Goal: Information Seeking & Learning: Find specific fact

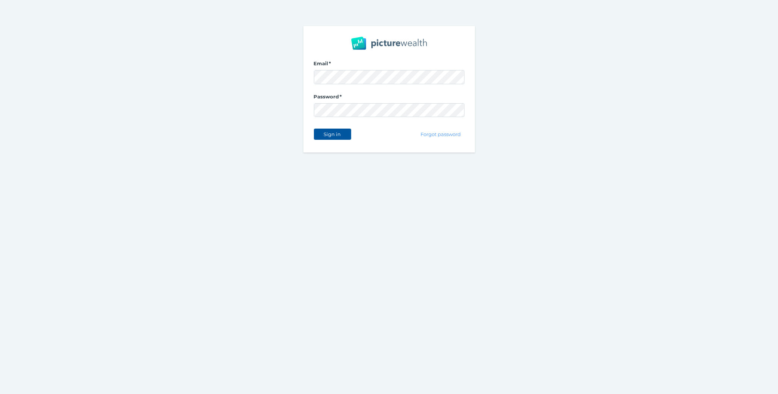
click at [340, 133] on span "Sign in" at bounding box center [332, 134] width 23 height 6
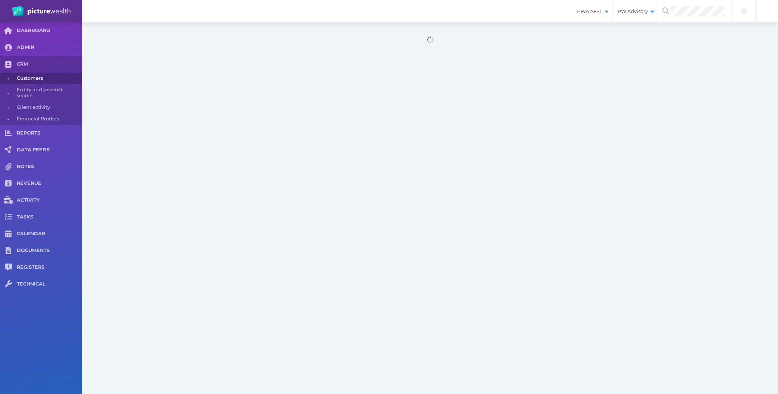
select select "25"
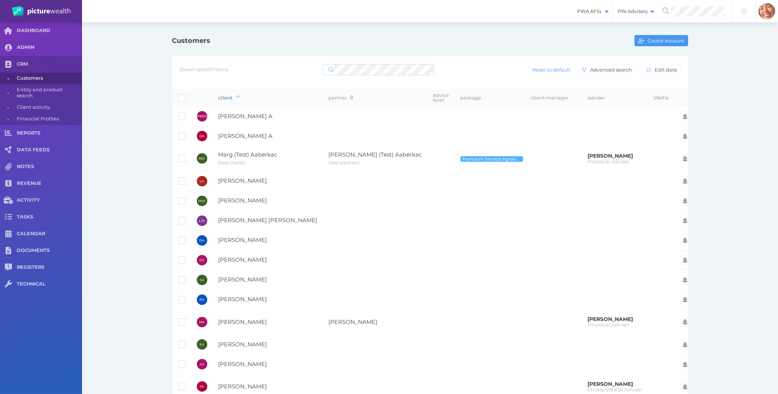
click at [164, 227] on div "Customers Create account Showing 16657 items Reset to default Advanced search E…" at bounding box center [430, 357] width 537 height 670
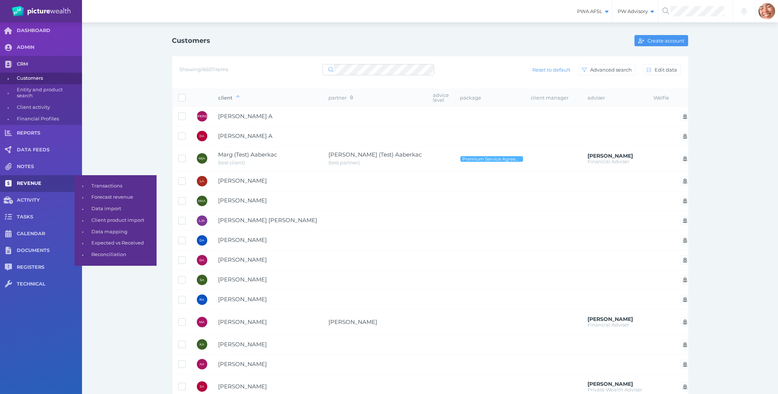
click at [33, 185] on span "REVENUE" at bounding box center [49, 183] width 65 height 6
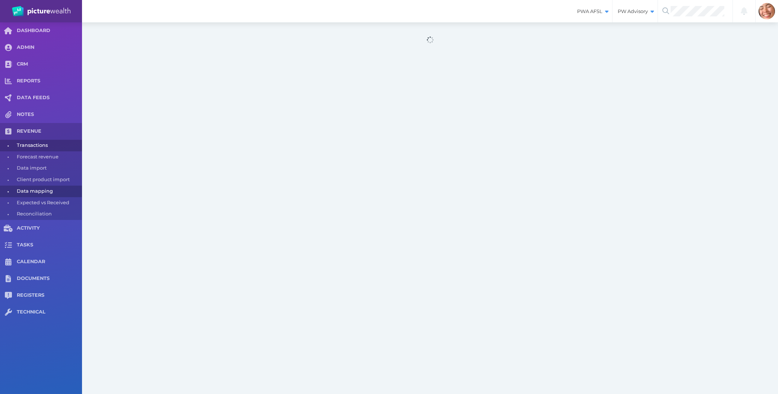
select select "25"
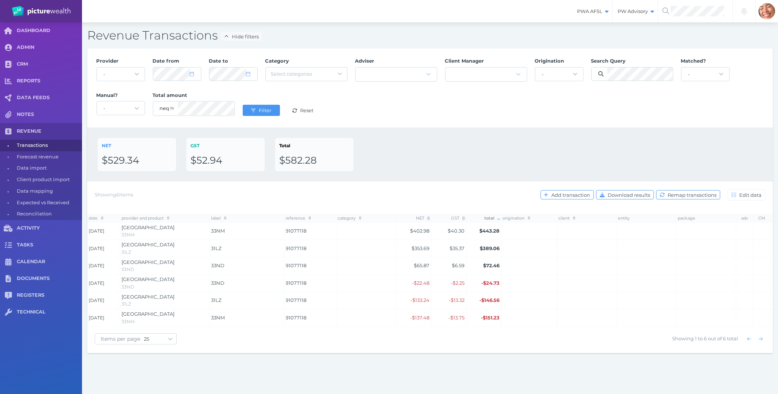
click at [233, 360] on div "PWA AFSL Switch to license: PWA AFSL NEO AFSL (inactive) PW Advisory Switch to …" at bounding box center [389, 197] width 778 height 394
select select "9"
select select "2025"
select select "6"
select select "2025"
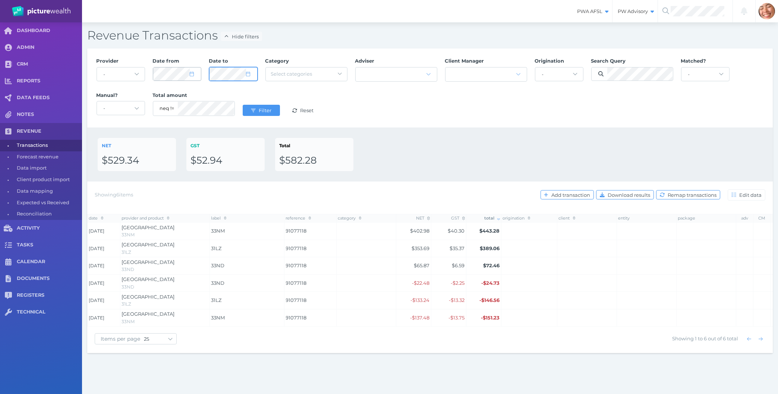
select select "8"
select select "2025"
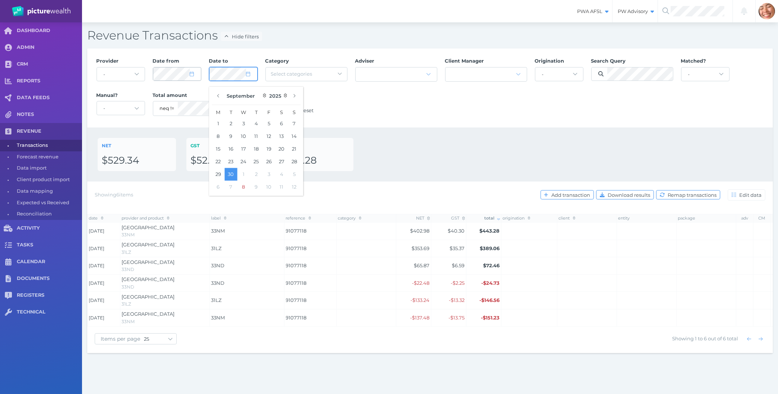
click at [243, 105] on button "Filter" at bounding box center [261, 110] width 37 height 11
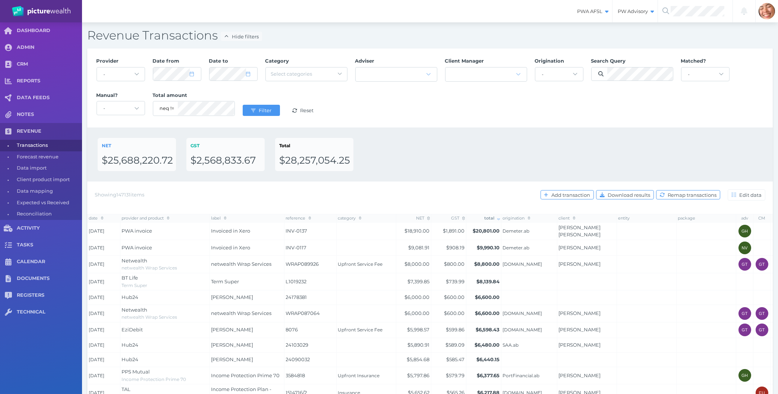
click at [454, 156] on div "NET $25,688,220.72 GST $2,568,833.67 Total $28,257,054.25" at bounding box center [430, 154] width 665 height 33
drag, startPoint x: 175, startPoint y: 161, endPoint x: 107, endPoint y: 163, distance: 67.9
click at [107, 163] on div "NET $25,688,220.72" at bounding box center [137, 154] width 78 height 33
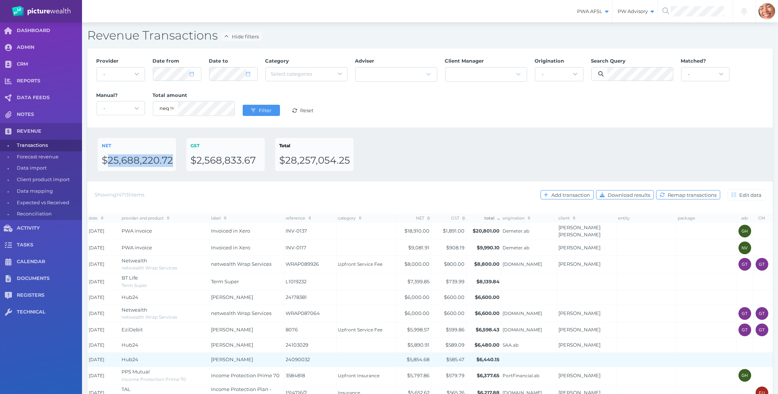
copy div "25,688,220.72"
